Goal: Transaction & Acquisition: Purchase product/service

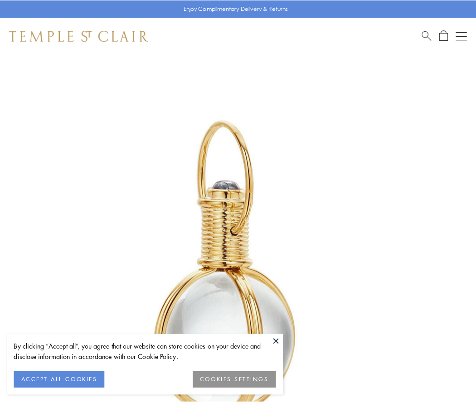
scroll to position [236, 0]
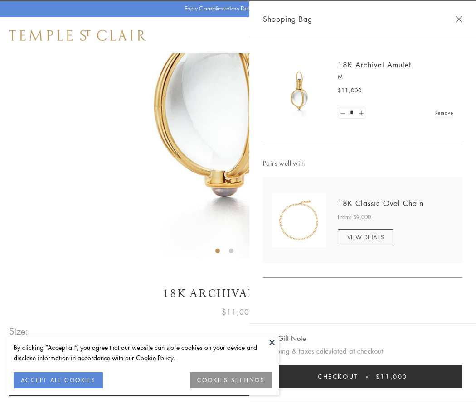
click at [362, 377] on button "Checkout $11,000" at bounding box center [362, 377] width 199 height 24
